Goal: Information Seeking & Learning: Check status

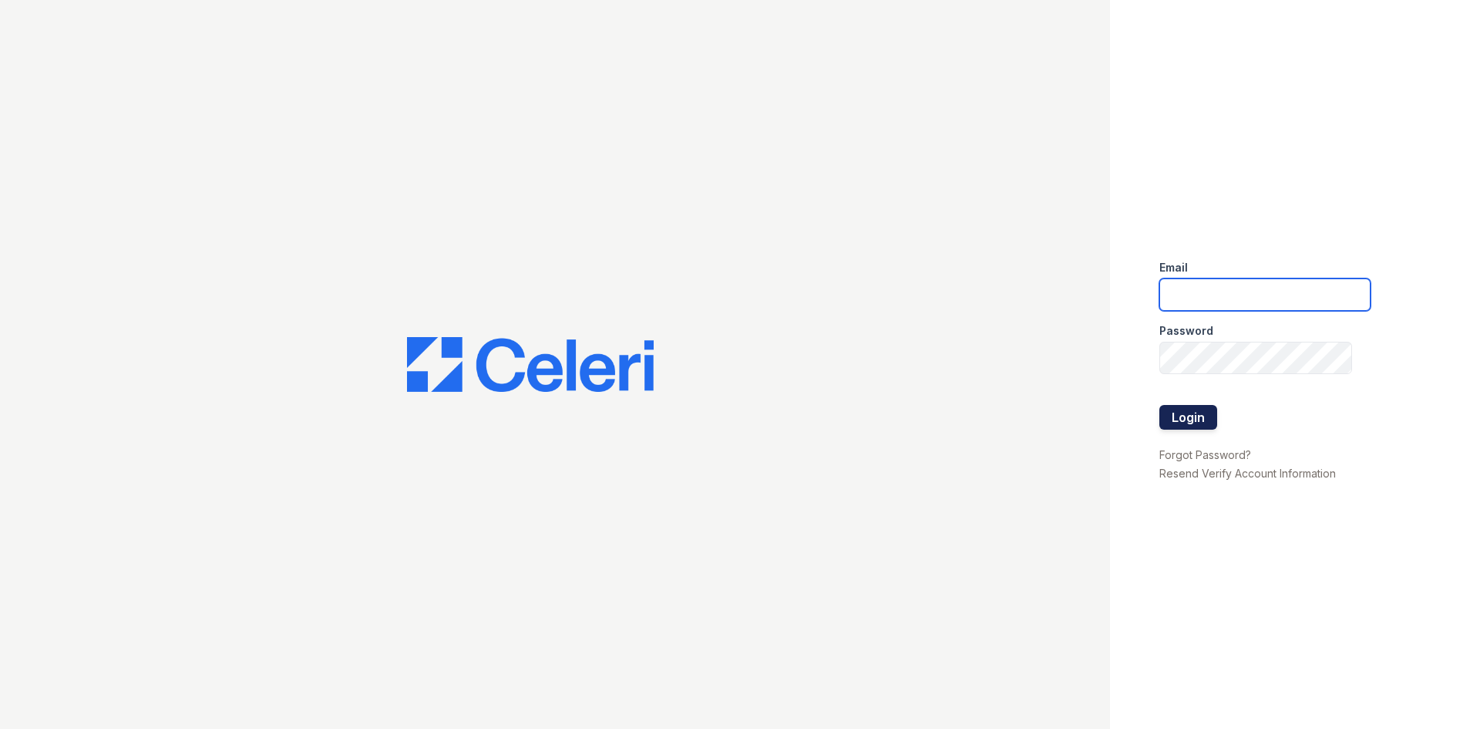
type input "[EMAIL_ADDRESS][DOMAIN_NAME]"
click at [1213, 419] on button "Login" at bounding box center [1189, 417] width 58 height 25
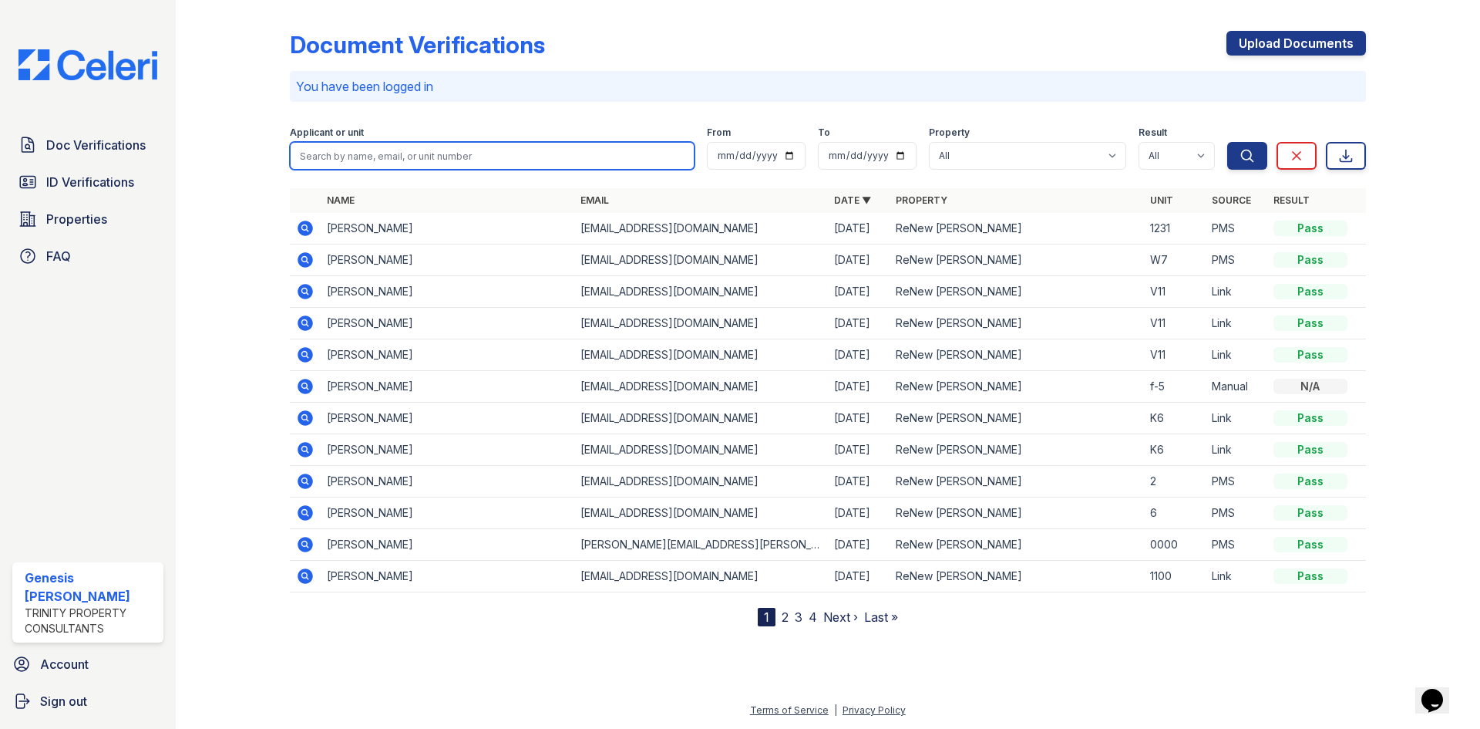
click at [487, 166] on input "search" at bounding box center [492, 156] width 405 height 28
click at [362, 164] on input "keon" at bounding box center [492, 156] width 405 height 28
type input "keon"
click at [1227, 142] on button "Search" at bounding box center [1247, 156] width 40 height 28
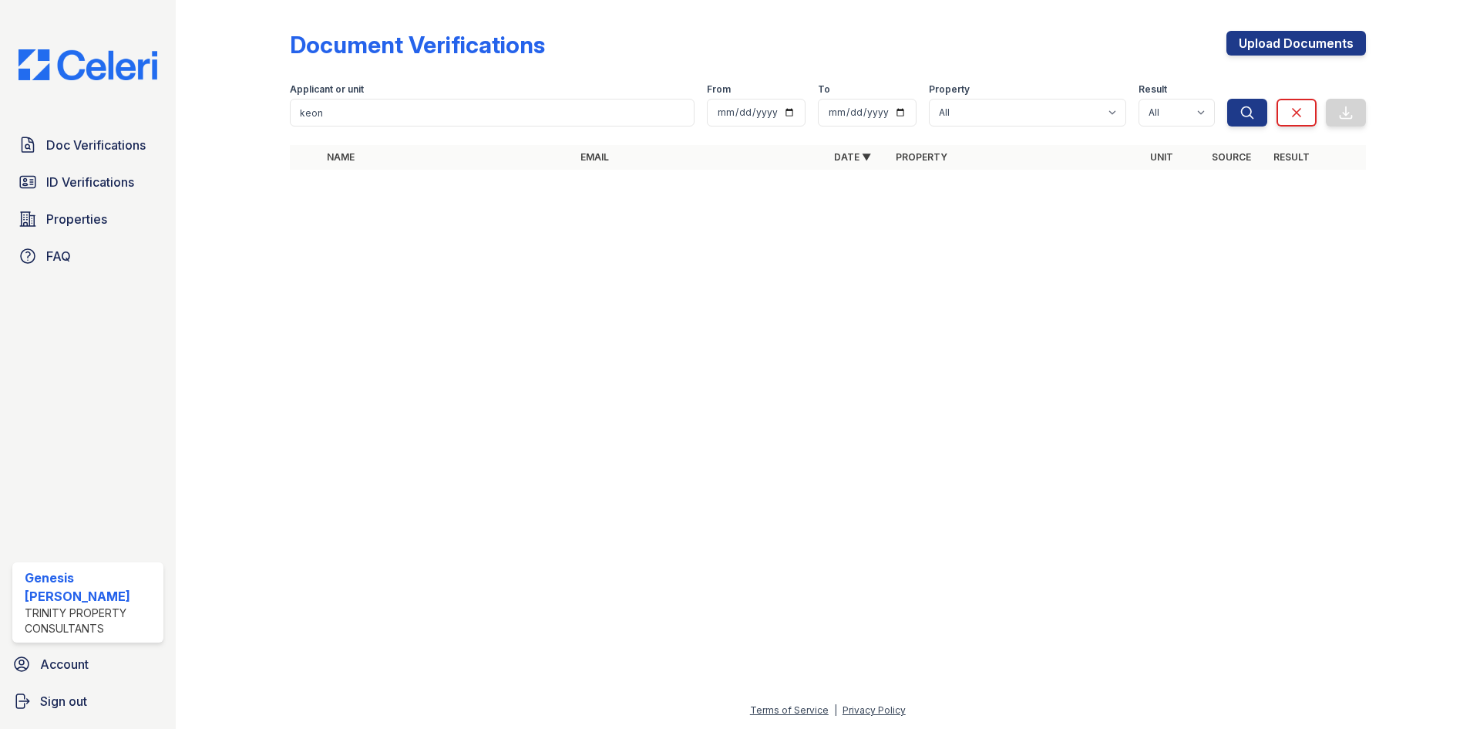
click at [424, 130] on form "Applicant or unit keon From To Property All ReNew Chastain Result All Pass Caut…" at bounding box center [828, 102] width 1076 height 62
click at [424, 126] on form "Applicant or unit keon From To Property All ReNew Chastain Result All Pass Caut…" at bounding box center [828, 102] width 1076 height 62
drag, startPoint x: 423, startPoint y: 125, endPoint x: 264, endPoint y: 109, distance: 159.7
click at [264, 109] on div "Document Verifications Upload Documents Filter Applicant or unit keon From To P…" at bounding box center [827, 105] width 1255 height 210
